Goal: Task Accomplishment & Management: Use online tool/utility

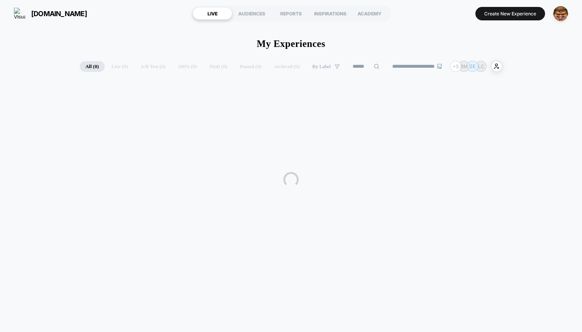
click at [517, 12] on button "Create New Experience" at bounding box center [510, 13] width 70 height 13
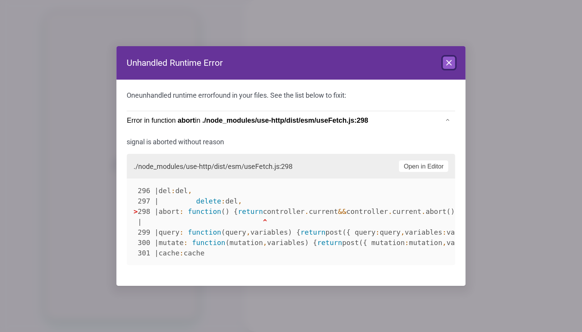
click at [447, 63] on icon at bounding box center [448, 62] width 9 height 9
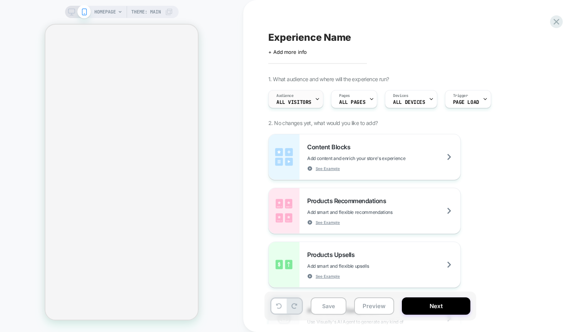
click at [295, 106] on div "Audience All Visitors" at bounding box center [294, 98] width 50 height 17
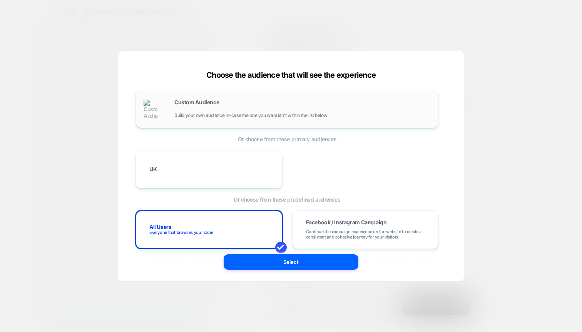
click at [204, 109] on div "Custom Audience Build your own audience in-case the one you want isn't within t…" at bounding box center [302, 109] width 256 height 18
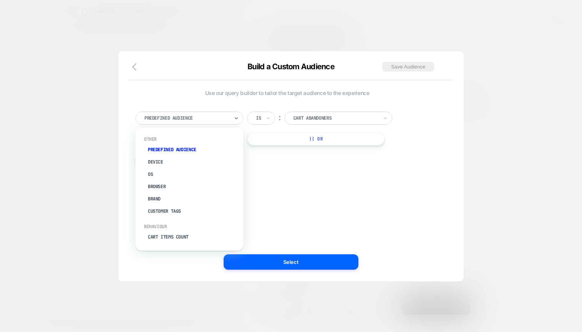
click at [182, 118] on div at bounding box center [186, 118] width 85 height 7
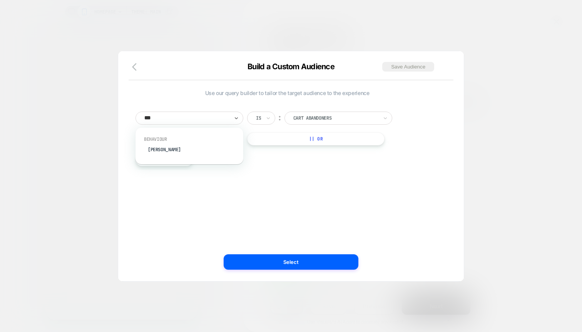
type input "****"
click at [167, 148] on div "[PERSON_NAME]" at bounding box center [193, 150] width 100 height 12
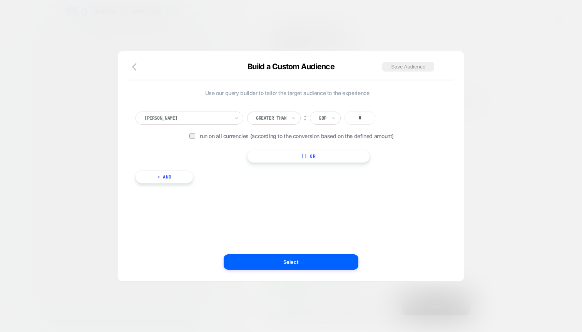
click at [168, 113] on div "[PERSON_NAME]" at bounding box center [189, 118] width 108 height 13
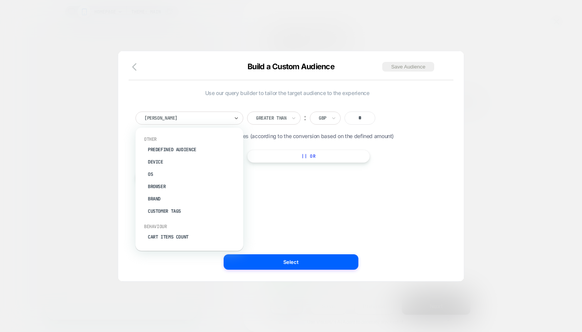
click at [177, 115] on div at bounding box center [186, 118] width 85 height 7
